Goal: Task Accomplishment & Management: Use online tool/utility

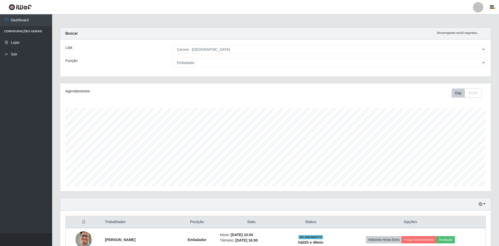
select select "528"
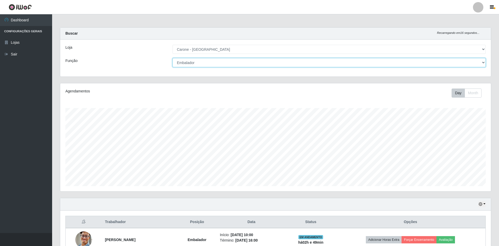
click at [483, 63] on select "[Selecione...] Auxiliar de Depósito Auxiliar de Depósito + Auxiliar de Depósito…" at bounding box center [329, 62] width 313 height 9
select select "4"
click at [173, 58] on select "[Selecione...] Auxiliar de Depósito Auxiliar de Depósito + Auxiliar de Depósito…" at bounding box center [329, 62] width 313 height 9
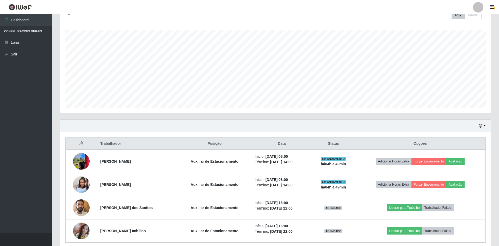
scroll to position [100, 0]
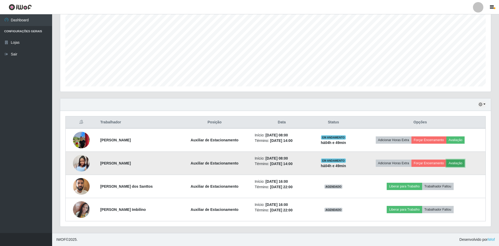
click at [461, 164] on button "Avaliação" at bounding box center [455, 163] width 19 height 7
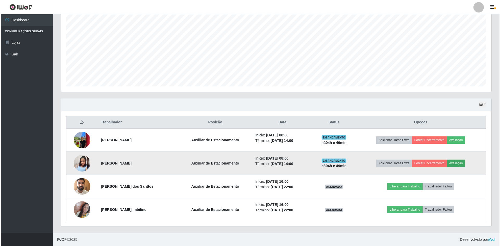
scroll to position [108, 428]
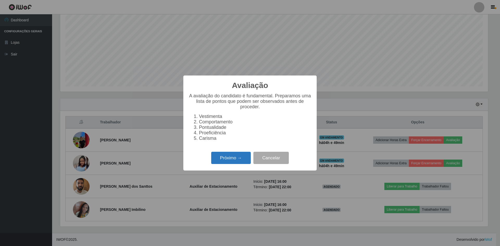
click at [236, 159] on button "Próximo →" at bounding box center [231, 158] width 40 height 12
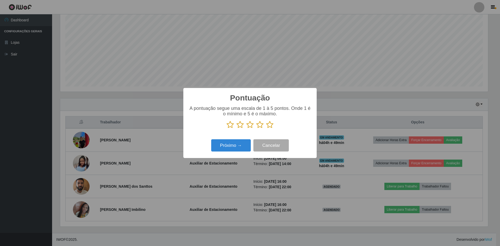
click at [269, 124] on icon at bounding box center [269, 125] width 7 height 8
click at [266, 129] on input "radio" at bounding box center [266, 129] width 0 height 0
click at [234, 148] on button "Próximo →" at bounding box center [231, 145] width 40 height 12
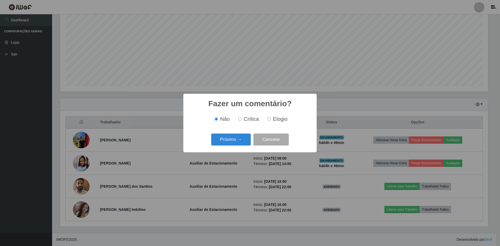
click at [269, 119] on input "Elogio" at bounding box center [269, 119] width 3 height 3
radio input "true"
click at [241, 139] on button "Próximo →" at bounding box center [231, 140] width 40 height 12
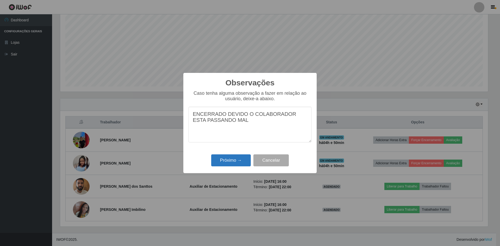
type textarea "ENCERRADO DEVIDO O COLABORADOR ESTA PASSANDO MAL"
click at [232, 160] on button "Próximo →" at bounding box center [231, 161] width 40 height 12
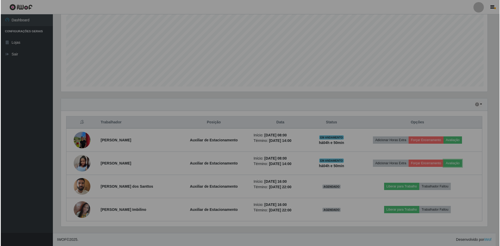
scroll to position [108, 431]
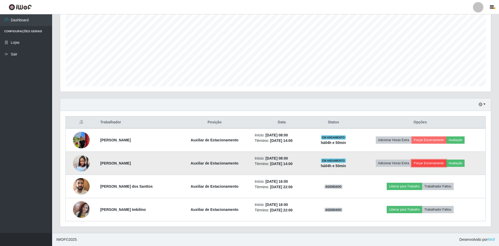
click at [430, 163] on button "Forçar Encerramento" at bounding box center [429, 163] width 35 height 7
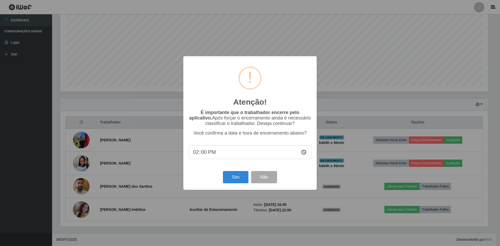
click at [220, 152] on input "14:00" at bounding box center [250, 152] width 123 height 14
drag, startPoint x: 218, startPoint y: 152, endPoint x: 202, endPoint y: 158, distance: 16.7
click at [214, 155] on input "14:00" at bounding box center [250, 152] width 123 height 14
click at [202, 158] on input "14:00" at bounding box center [250, 152] width 123 height 14
click at [200, 157] on input "14:00" at bounding box center [250, 152] width 123 height 14
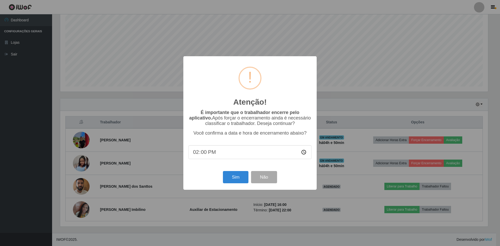
click at [197, 157] on input "14:00" at bounding box center [250, 152] width 123 height 14
type input "12:50"
click at [243, 180] on button "Sim" at bounding box center [235, 177] width 25 height 12
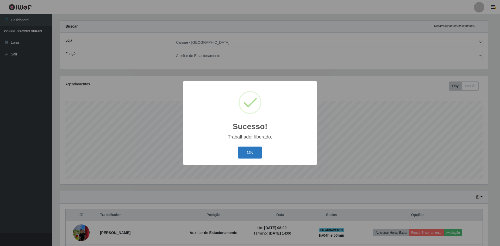
click at [243, 157] on button "OK" at bounding box center [250, 153] width 24 height 12
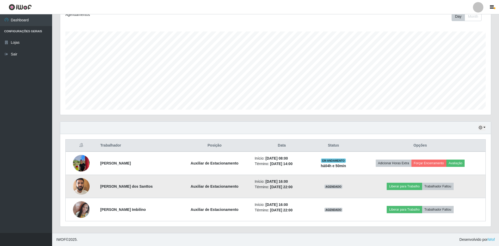
scroll to position [0, 0]
